Goal: Find contact information: Find contact information

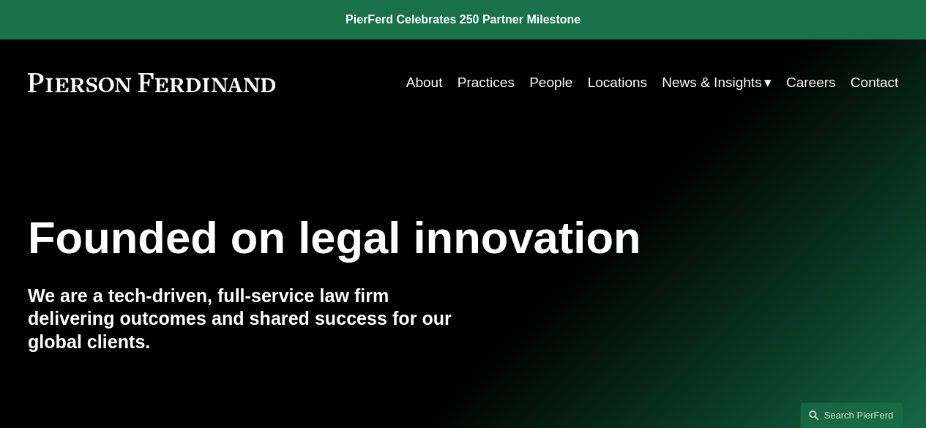
click at [635, 84] on link "Locations" at bounding box center [616, 83] width 59 height 28
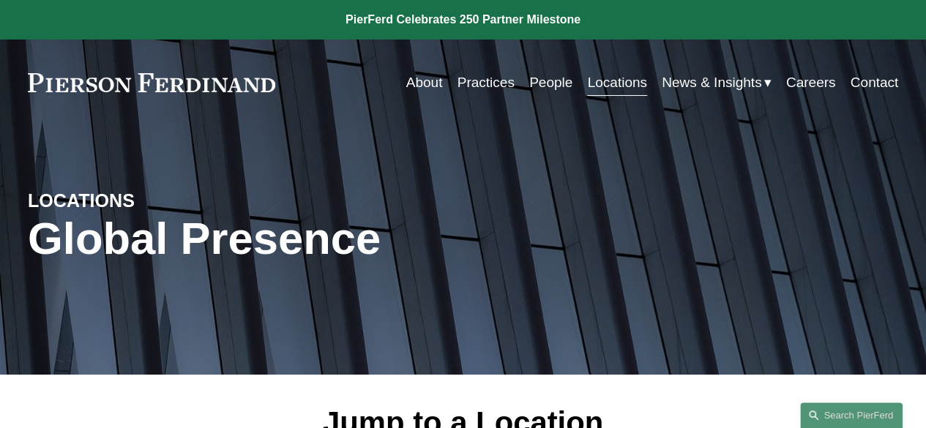
scroll to position [399, 0]
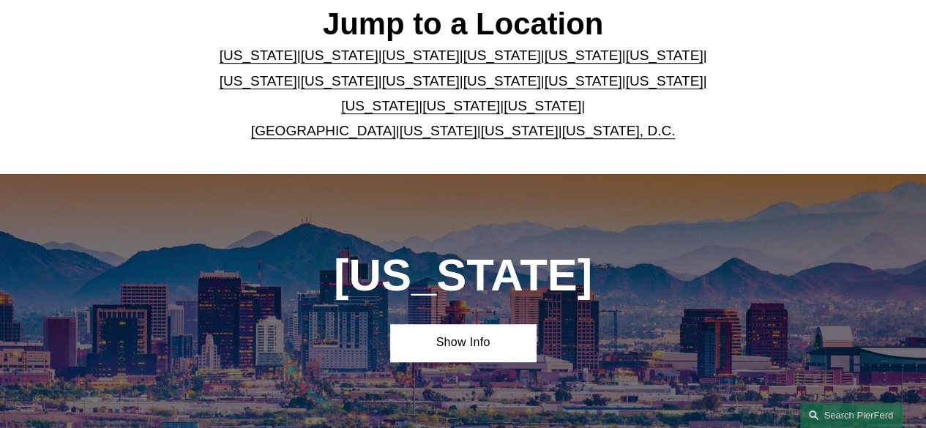
click at [337, 63] on link "California" at bounding box center [340, 55] width 78 height 15
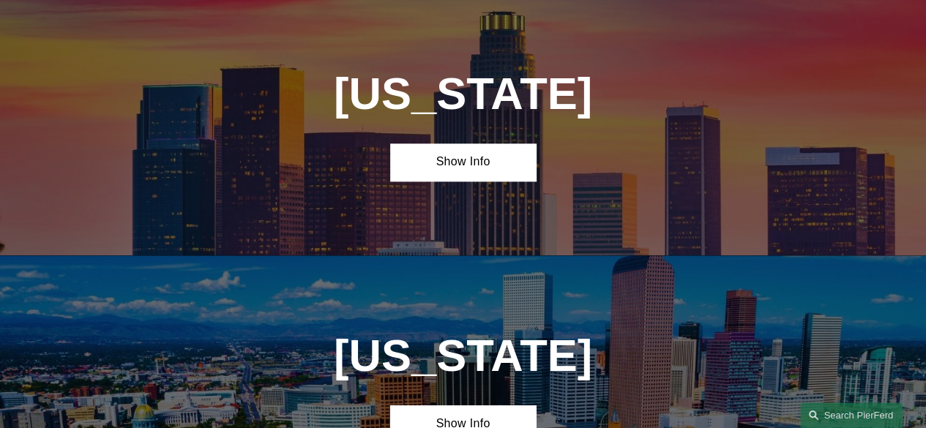
scroll to position [842, 0]
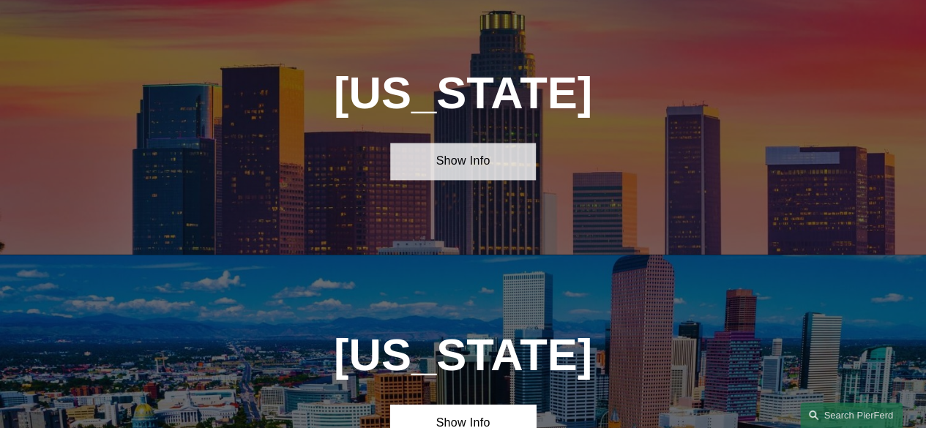
click at [440, 159] on link "Show Info" at bounding box center [462, 161] width 145 height 37
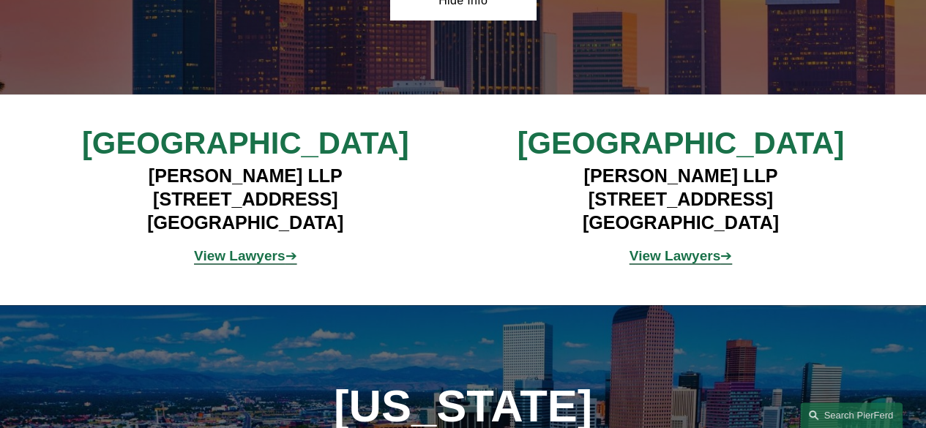
scroll to position [1010, 0]
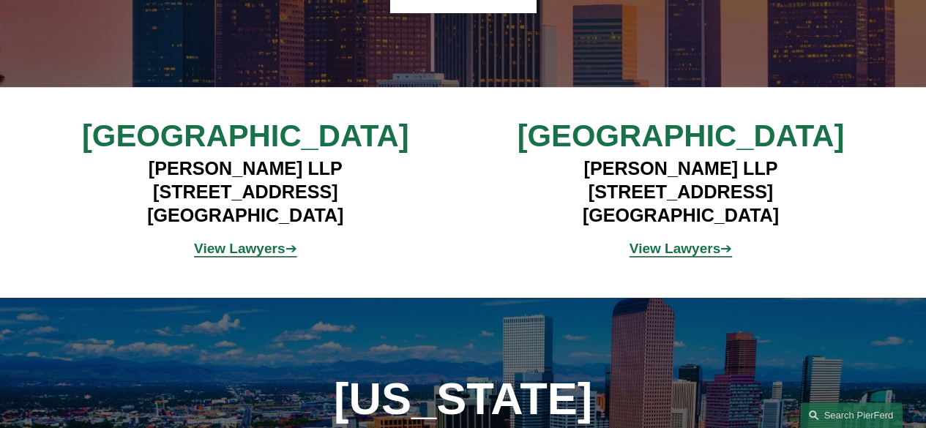
click at [706, 256] on strong "View Lawyers" at bounding box center [674, 248] width 91 height 15
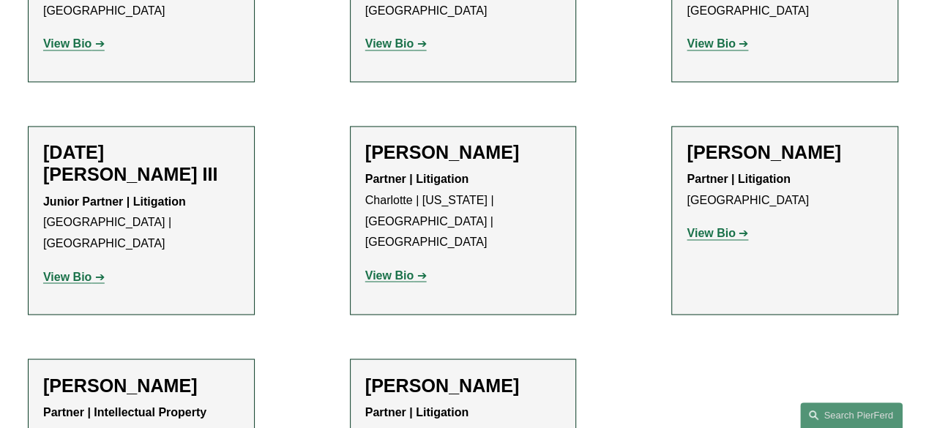
scroll to position [1216, 0]
